Goal: Task Accomplishment & Management: Use online tool/utility

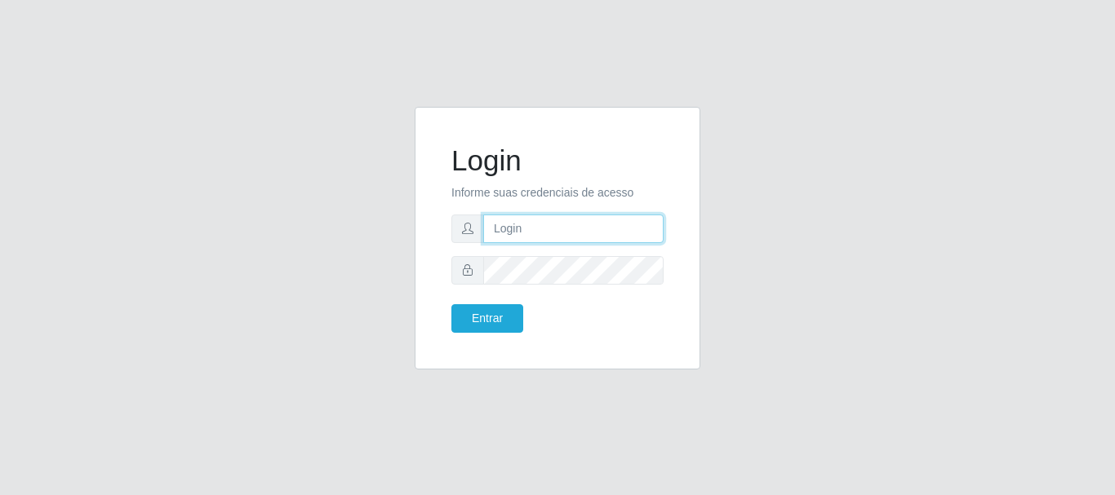
click at [527, 233] on input "text" at bounding box center [573, 229] width 180 height 29
type input "ritaiwof@B5"
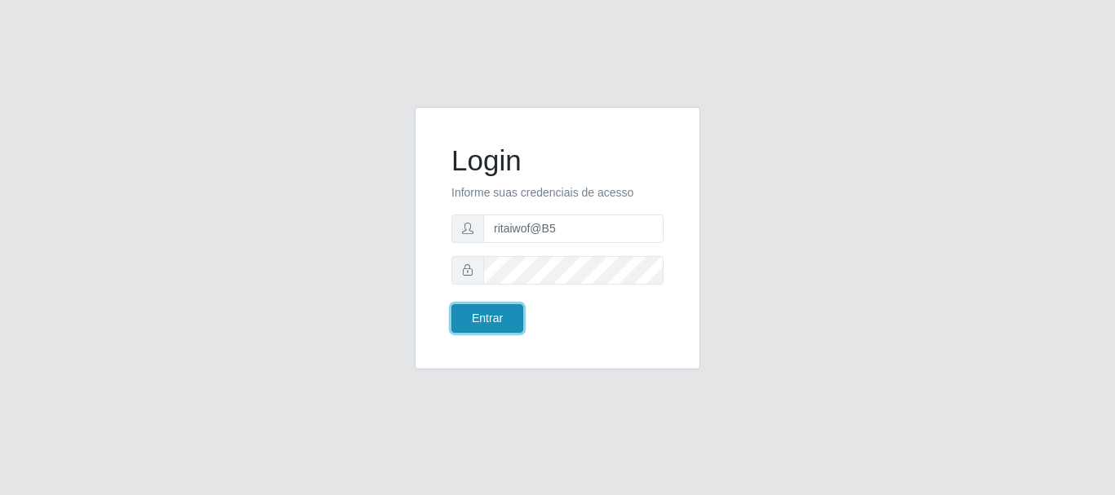
click at [483, 322] on button "Entrar" at bounding box center [487, 318] width 72 height 29
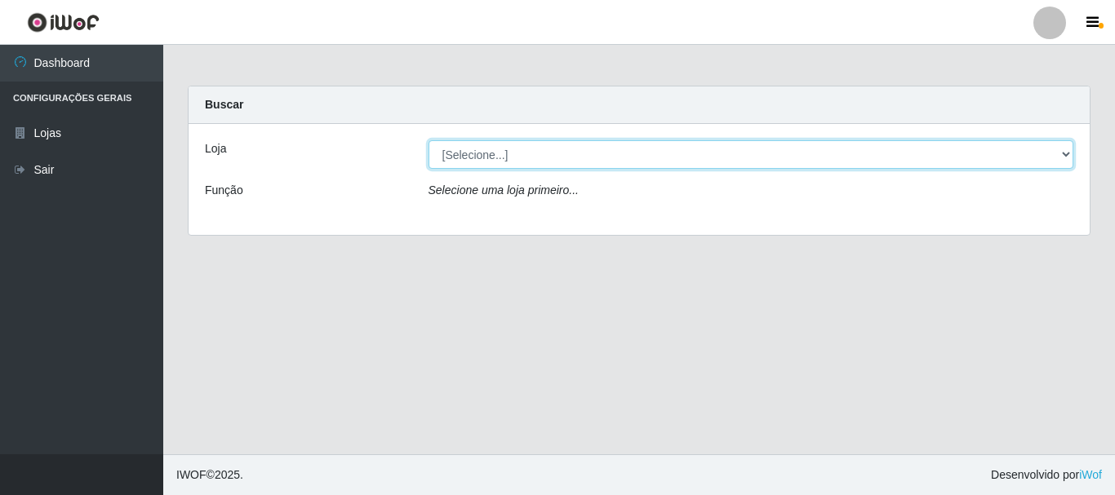
drag, startPoint x: 1056, startPoint y: 159, endPoint x: 1043, endPoint y: 165, distance: 14.2
click at [1056, 159] on select "[Selecione...] Bemais Supermercados - B5 Anatólia" at bounding box center [750, 154] width 645 height 29
select select "405"
click at [428, 140] on select "[Selecione...] Bemais Supermercados - B5 Anatólia" at bounding box center [750, 154] width 645 height 29
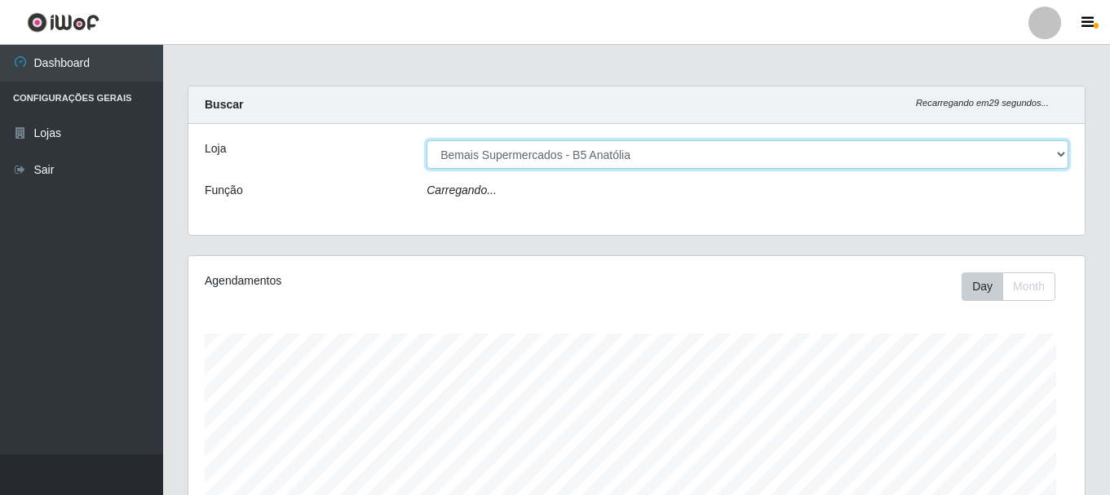
scroll to position [339, 897]
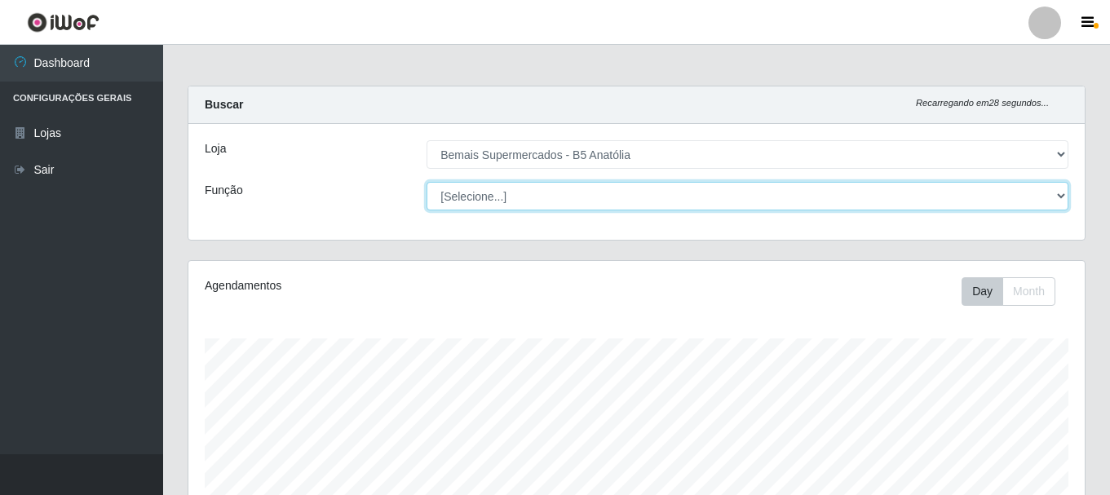
click at [1062, 201] on select "[Selecione...] ASG ASG + ASG ++ Auxiliar de Estacionamento Auxiliar de Estacion…" at bounding box center [748, 196] width 642 height 29
select select "82"
click at [427, 182] on select "[Selecione...] ASG ASG + ASG ++ Auxiliar de Estacionamento Auxiliar de Estacion…" at bounding box center [748, 196] width 642 height 29
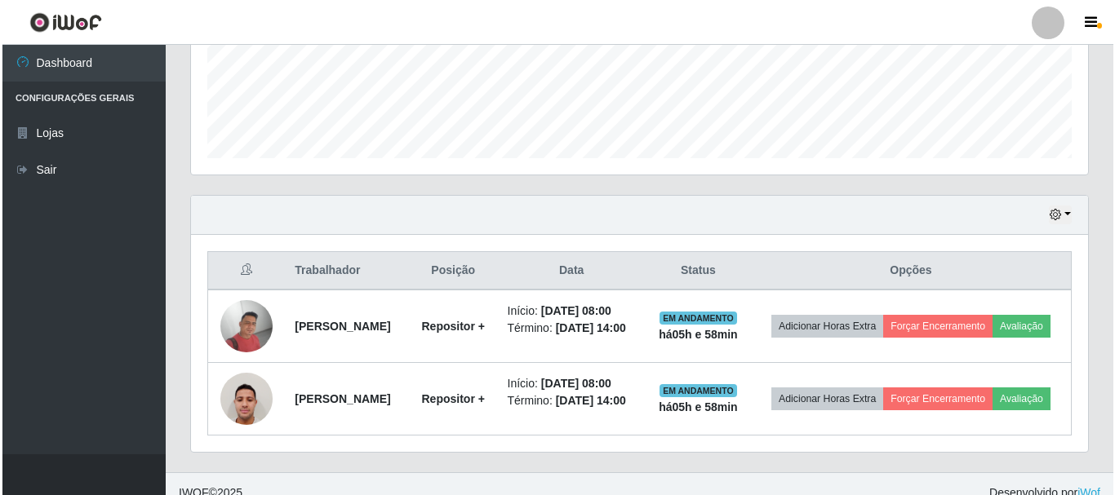
scroll to position [443, 0]
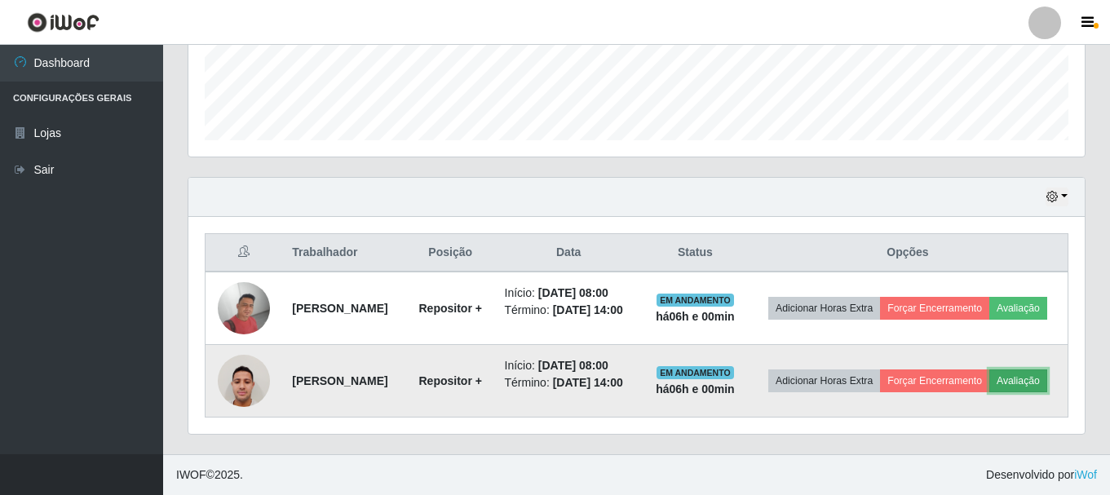
click at [1036, 381] on button "Avaliação" at bounding box center [1019, 381] width 58 height 23
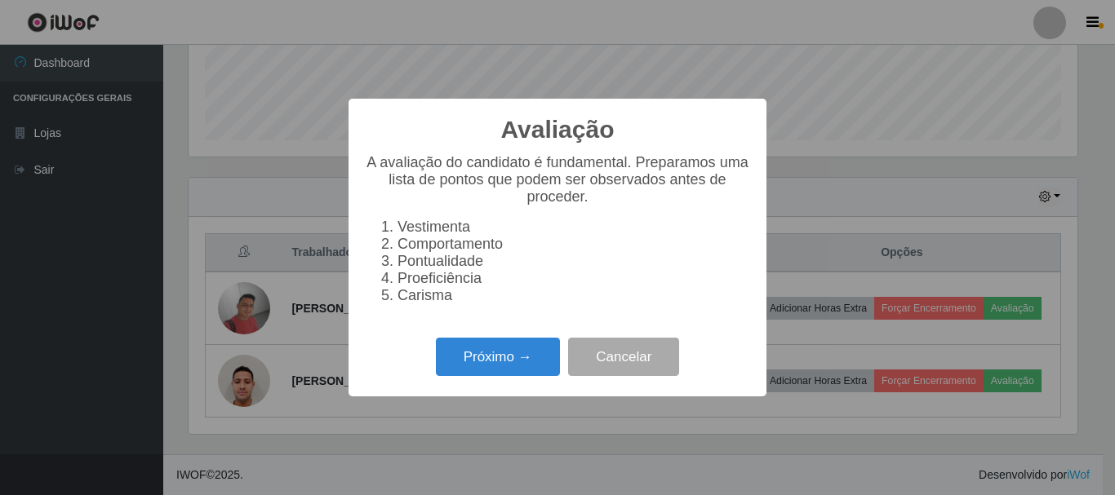
scroll to position [339, 889]
click at [455, 363] on button "Próximo →" at bounding box center [498, 357] width 124 height 38
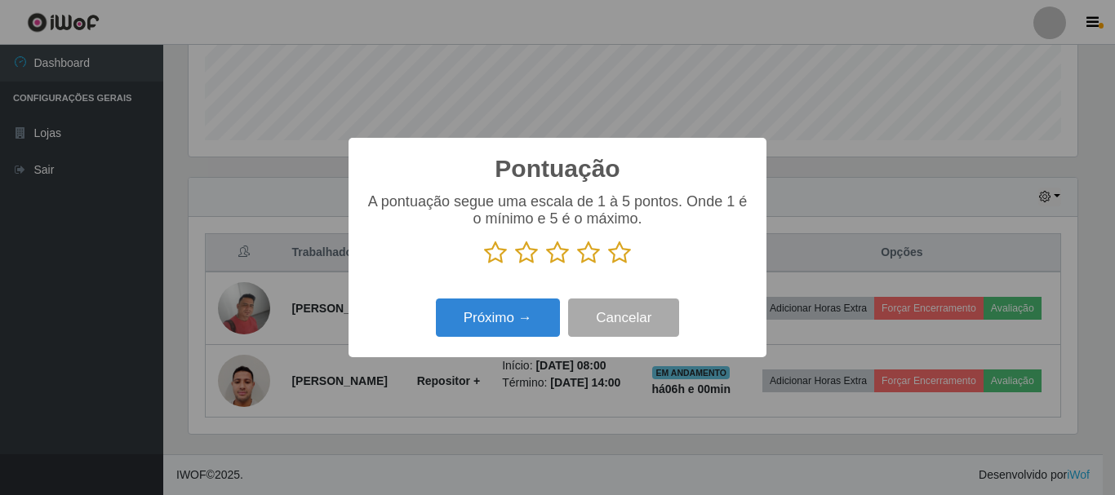
scroll to position [815582, 815032]
click at [477, 324] on button "Próximo →" at bounding box center [498, 318] width 124 height 38
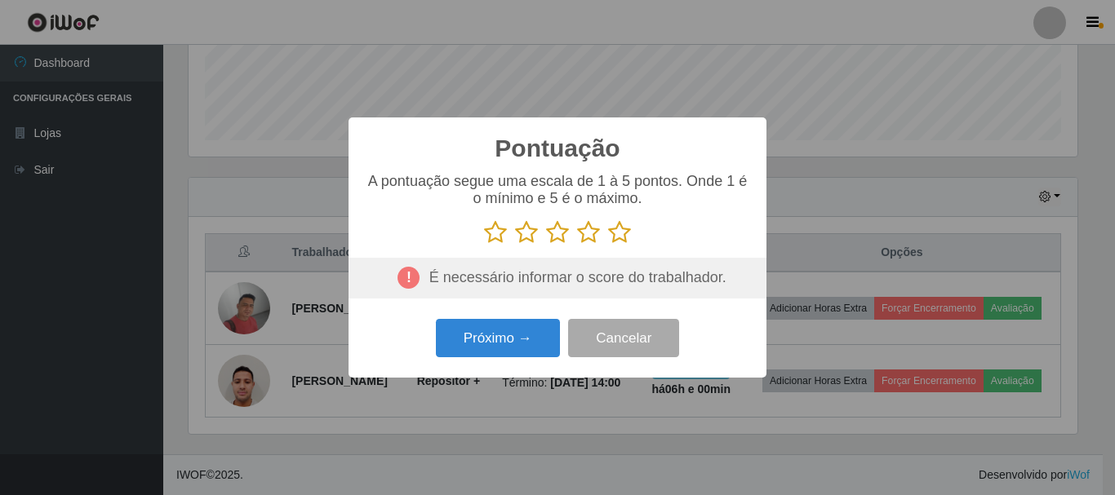
click at [498, 230] on icon at bounding box center [495, 232] width 23 height 24
click at [484, 245] on input "radio" at bounding box center [484, 245] width 0 height 0
click at [534, 237] on icon at bounding box center [526, 232] width 23 height 24
click at [515, 245] on input "radio" at bounding box center [515, 245] width 0 height 0
click at [558, 239] on icon at bounding box center [557, 232] width 23 height 24
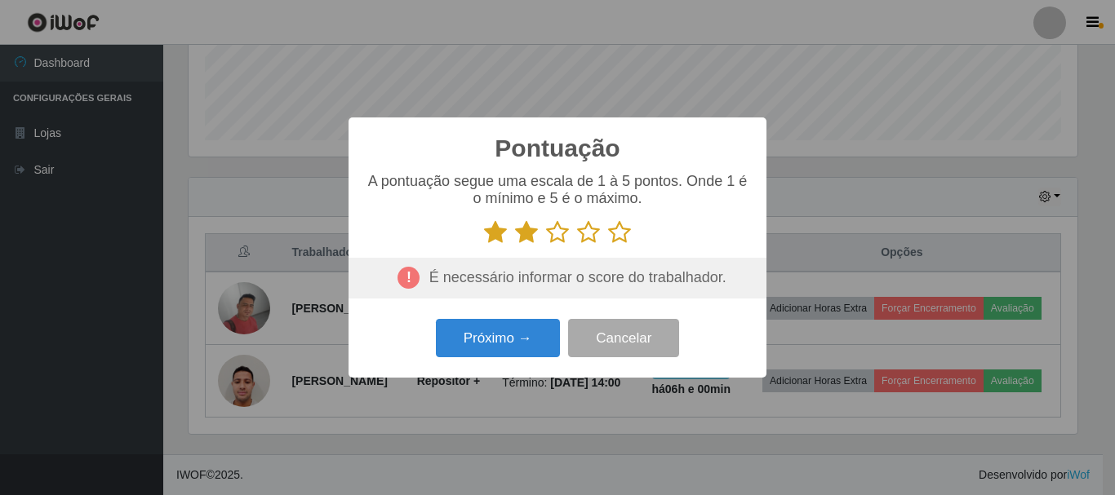
click at [546, 245] on input "radio" at bounding box center [546, 245] width 0 height 0
drag, startPoint x: 585, startPoint y: 242, endPoint x: 608, endPoint y: 241, distance: 22.9
click at [589, 242] on icon at bounding box center [588, 232] width 23 height 24
click at [577, 245] on input "radio" at bounding box center [577, 245] width 0 height 0
drag, startPoint x: 615, startPoint y: 238, endPoint x: 616, endPoint y: 267, distance: 28.6
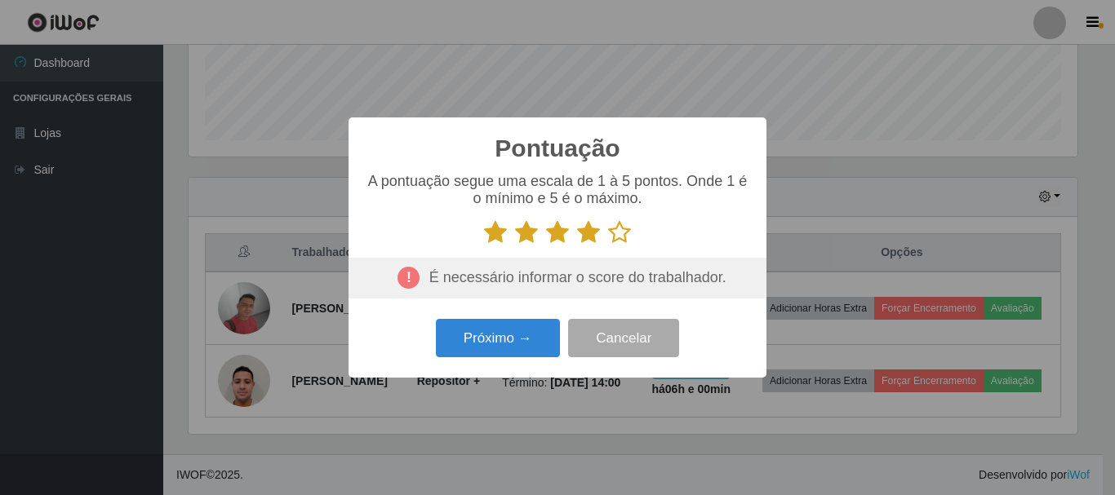
click at [616, 238] on icon at bounding box center [619, 232] width 23 height 24
click at [608, 245] on input "radio" at bounding box center [608, 245] width 0 height 0
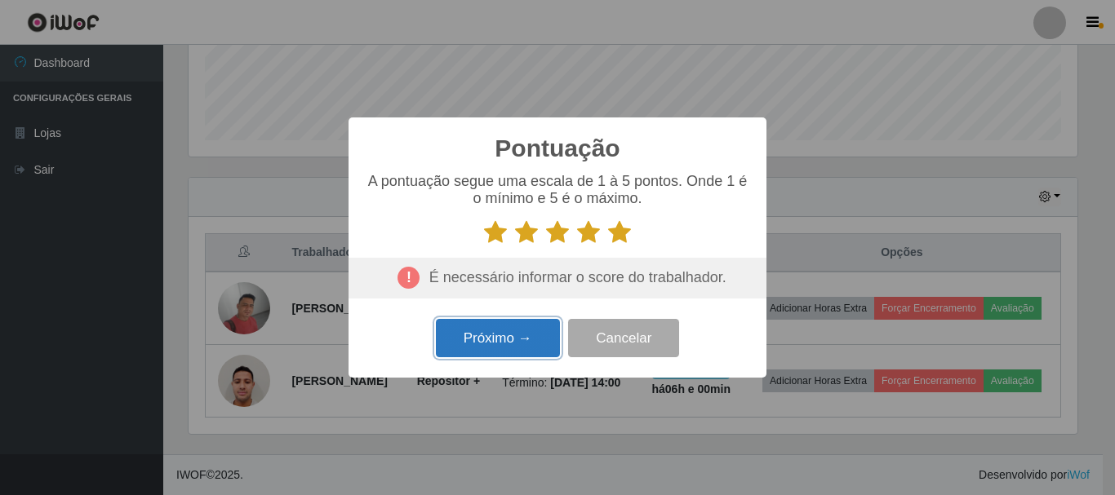
click at [488, 338] on button "Próximo →" at bounding box center [498, 338] width 124 height 38
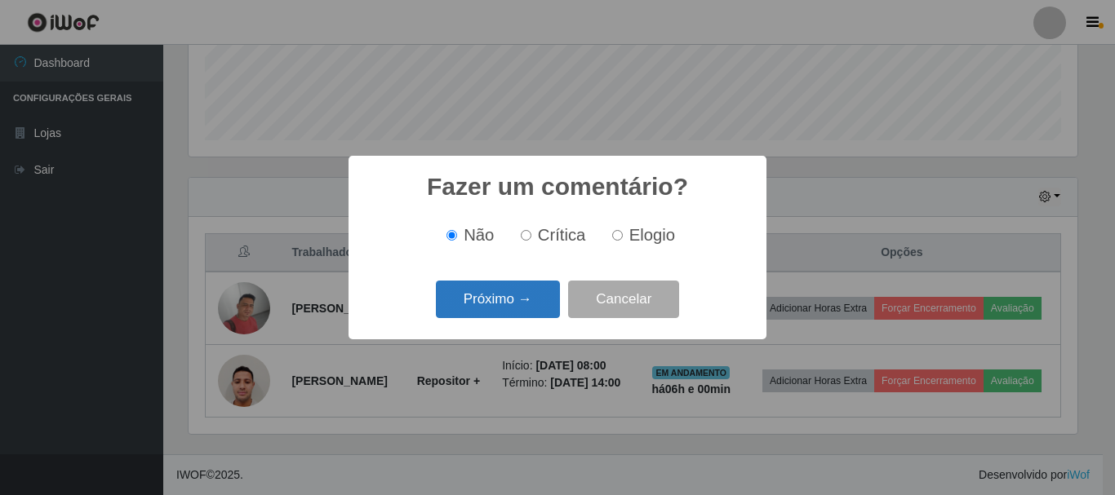
click at [507, 303] on button "Próximo →" at bounding box center [498, 300] width 124 height 38
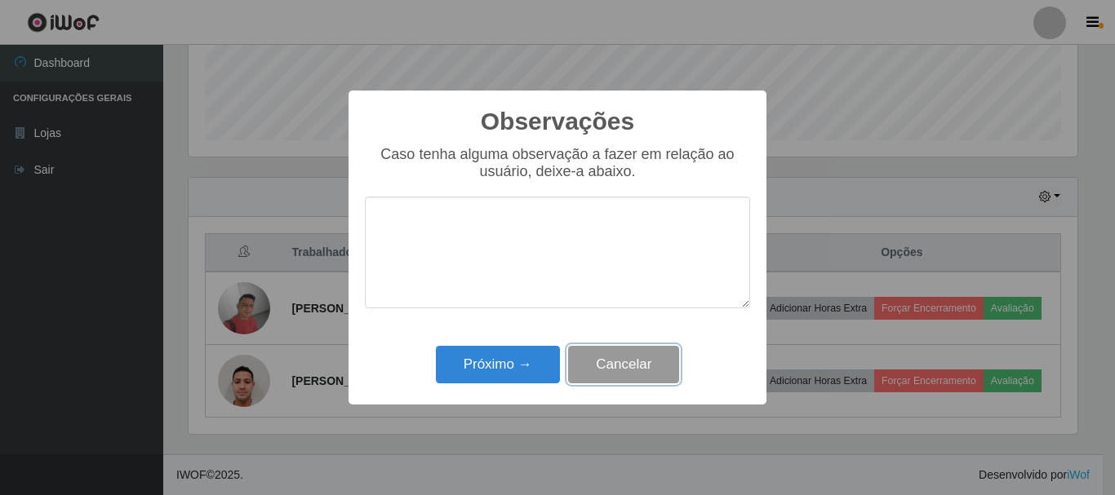
click at [594, 366] on button "Cancelar" at bounding box center [623, 365] width 111 height 38
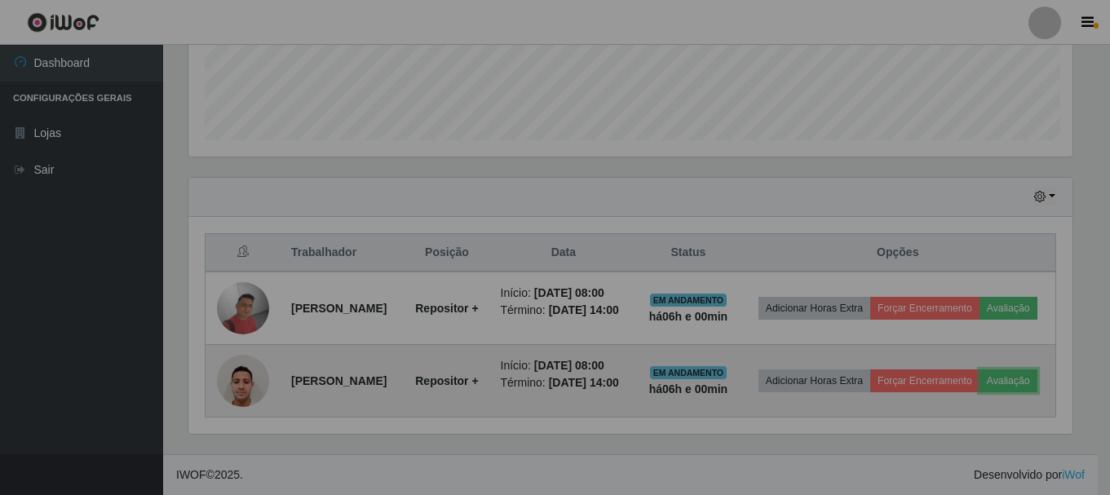
scroll to position [339, 897]
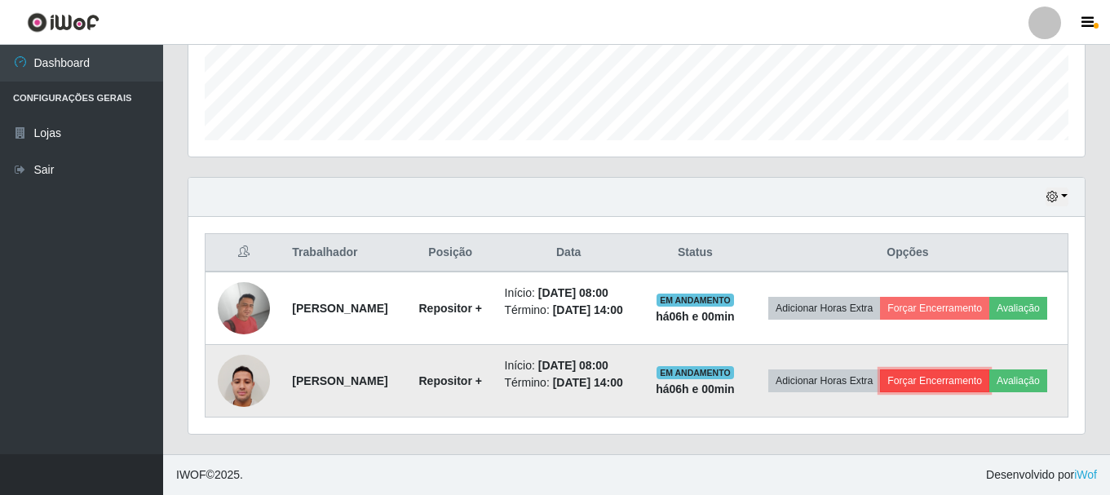
click at [917, 384] on button "Forçar Encerramento" at bounding box center [934, 381] width 109 height 23
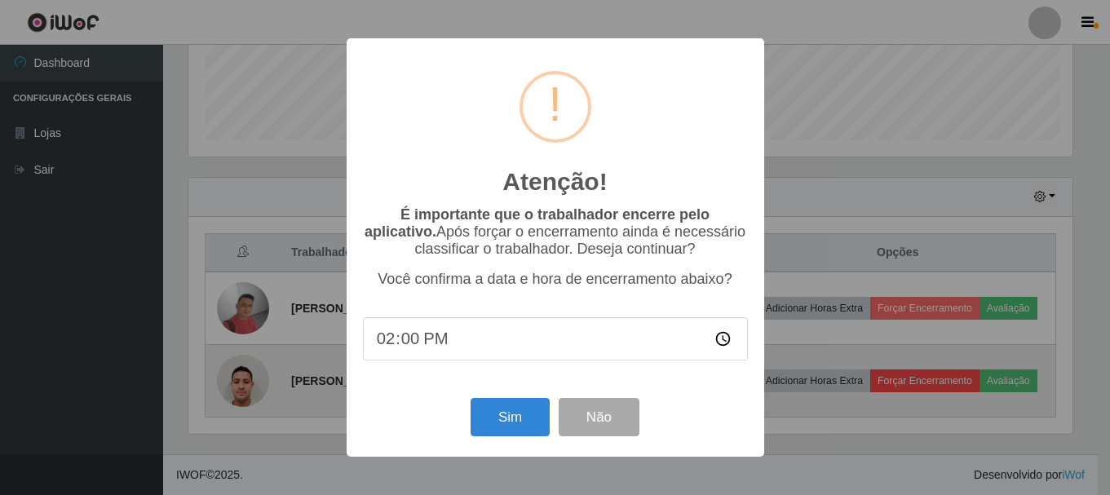
scroll to position [339, 889]
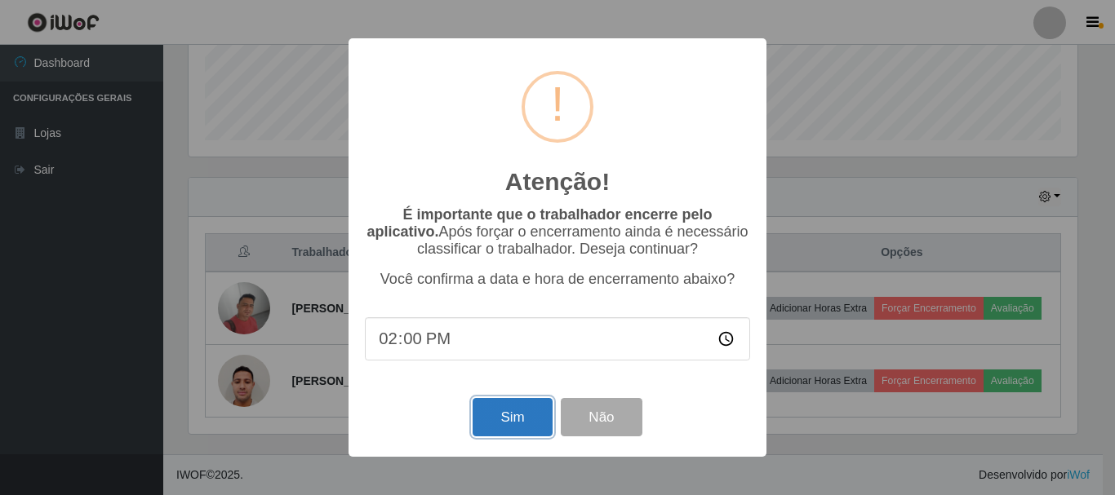
click at [511, 419] on button "Sim" at bounding box center [511, 417] width 79 height 38
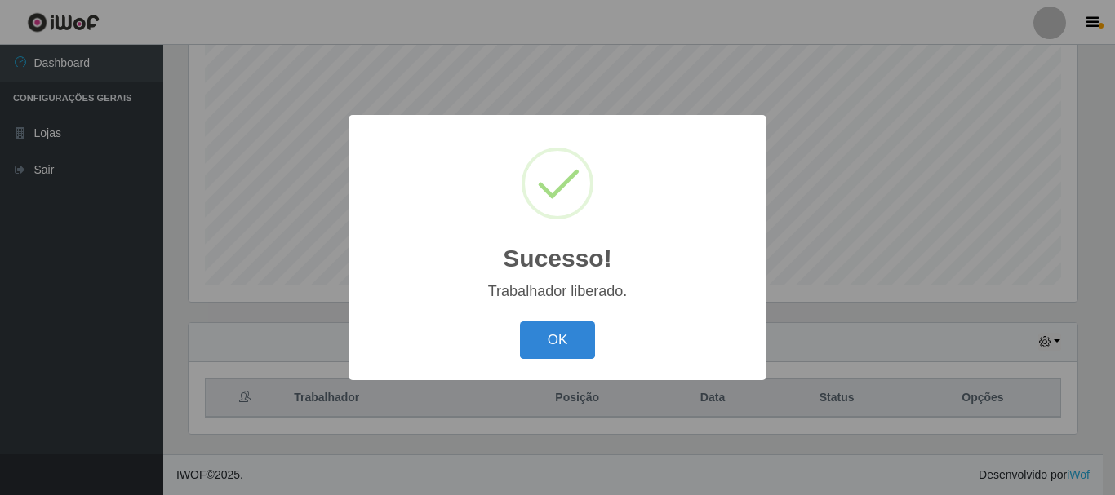
click at [938, 306] on div "Sucesso! × Trabalhador liberado. OK Cancel" at bounding box center [557, 247] width 1115 height 495
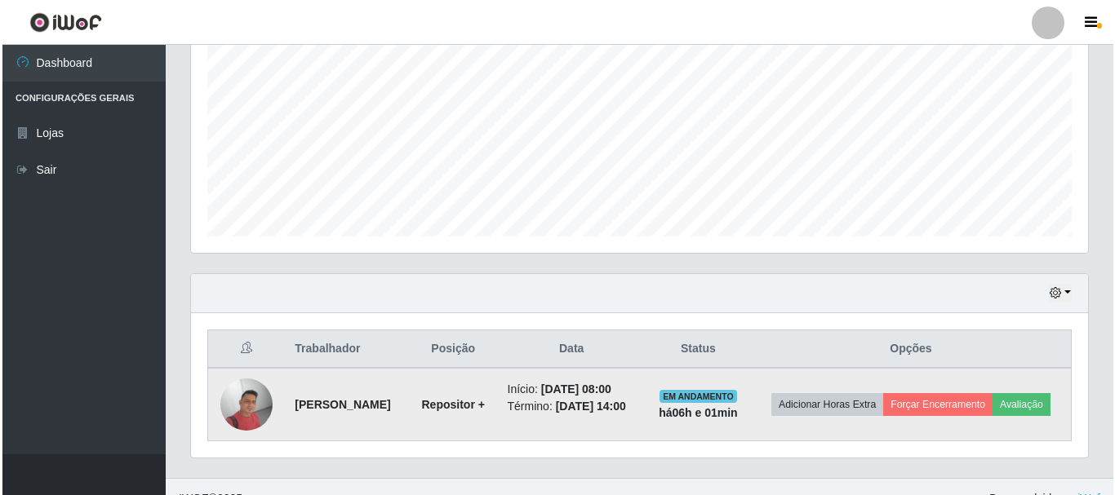
scroll to position [370, 0]
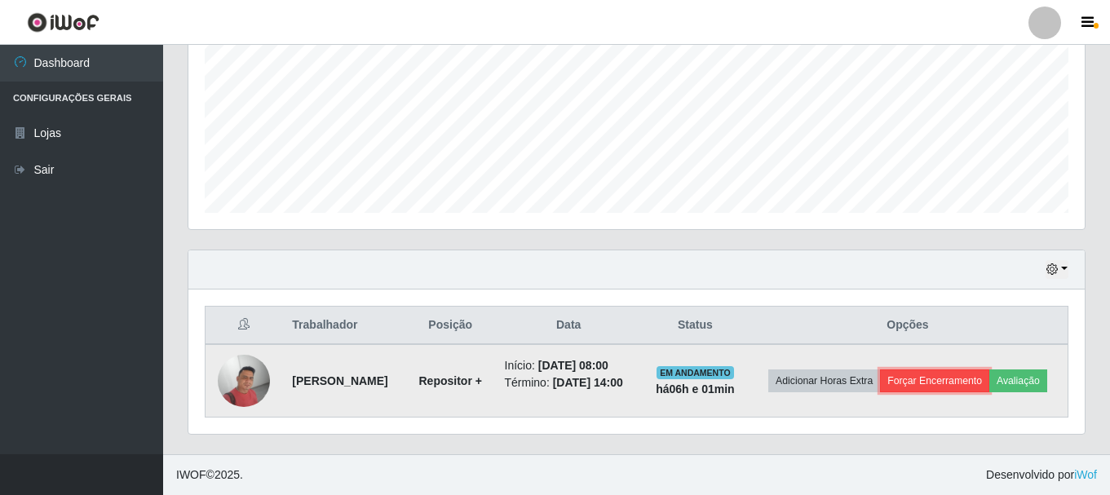
click at [956, 384] on button "Forçar Encerramento" at bounding box center [934, 381] width 109 height 23
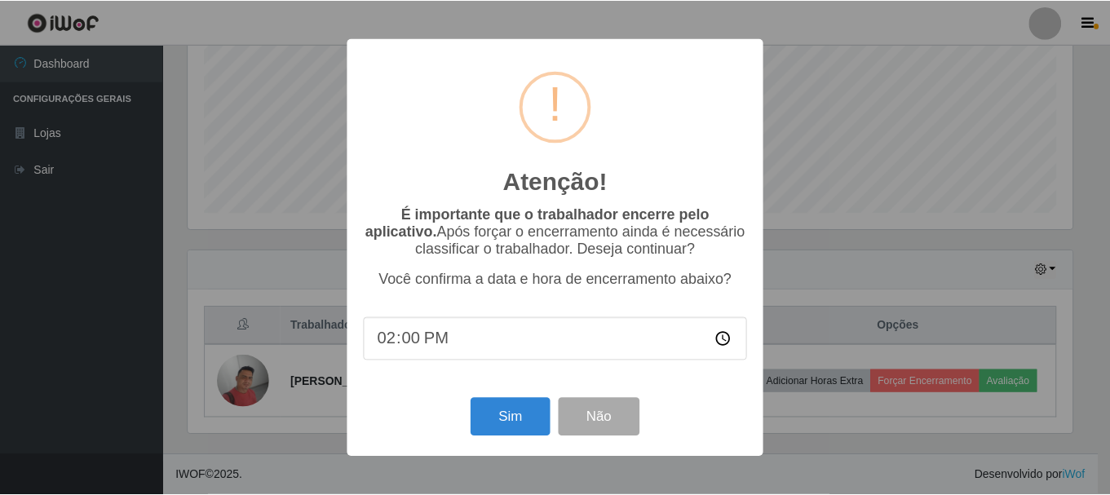
scroll to position [339, 889]
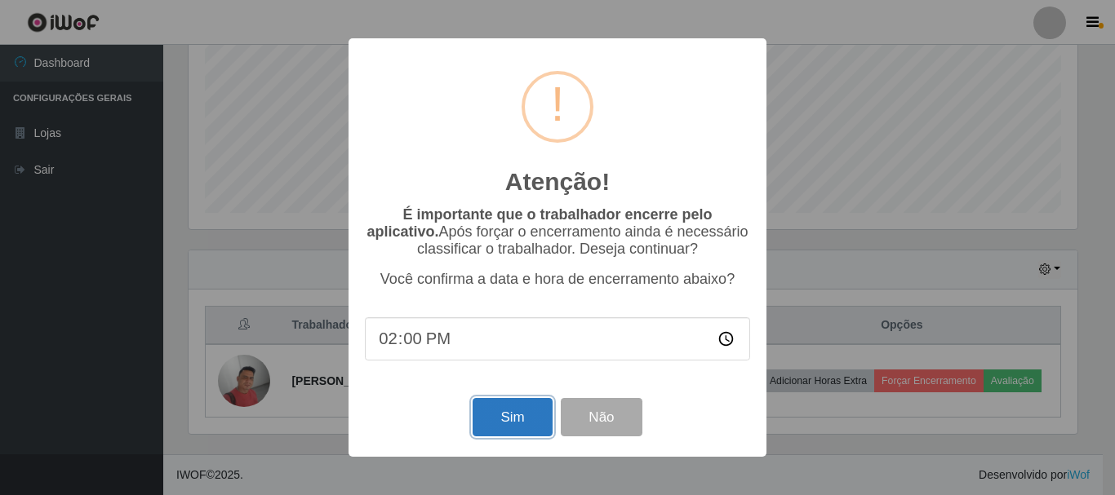
click at [521, 421] on button "Sim" at bounding box center [511, 417] width 79 height 38
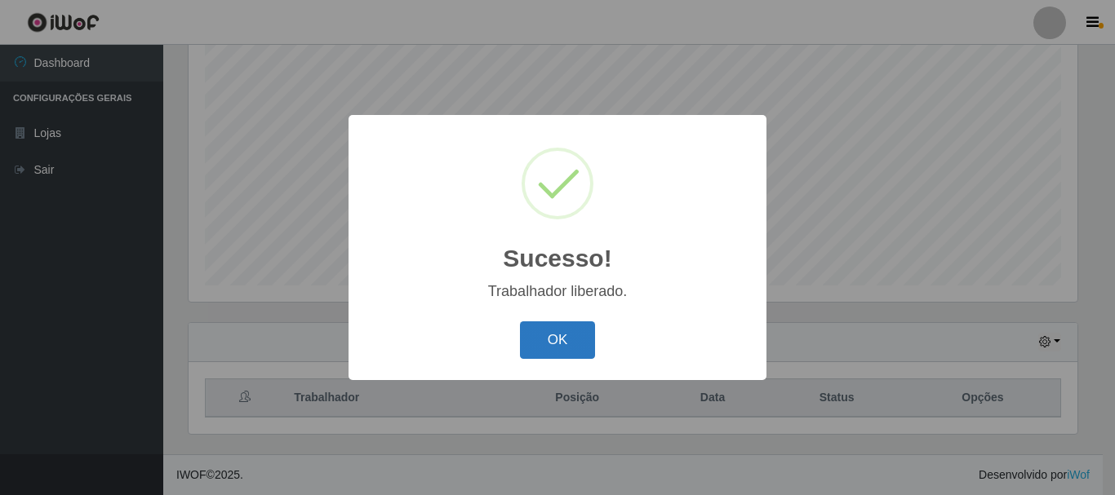
click at [553, 349] on button "OK" at bounding box center [558, 340] width 76 height 38
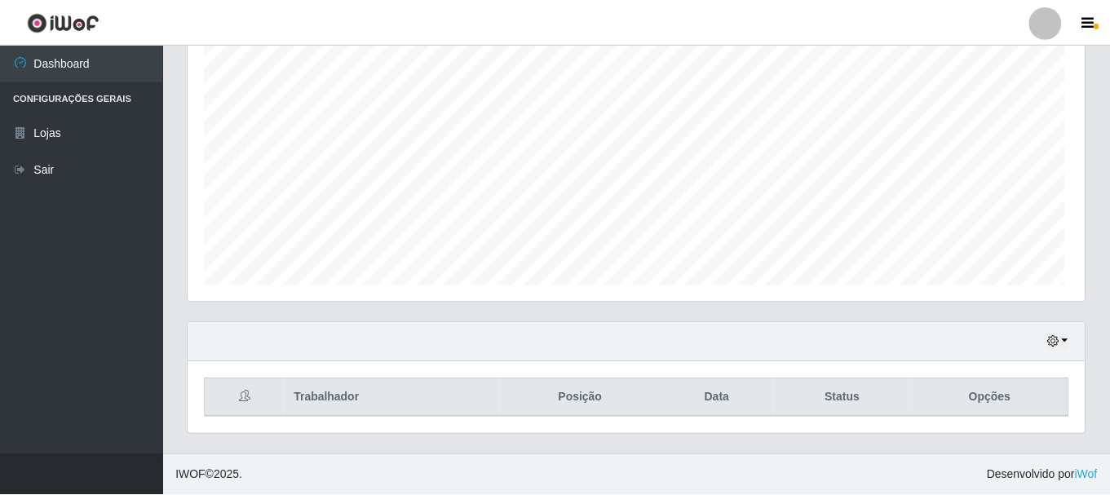
scroll to position [339, 897]
